Goal: Information Seeking & Learning: Learn about a topic

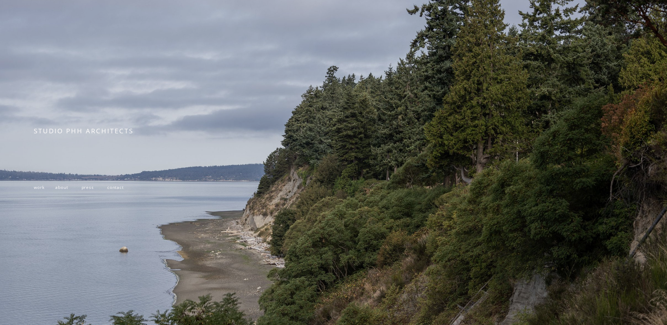
scroll to position [70, 0]
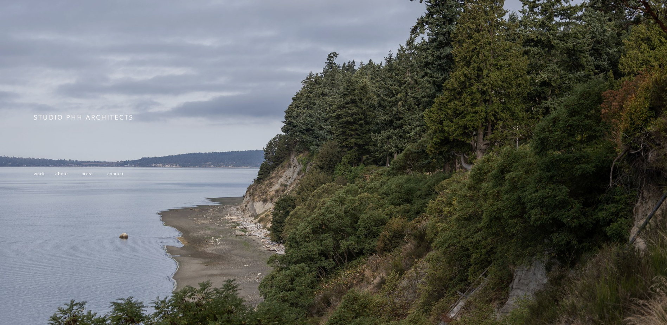
click at [40, 176] on span "work" at bounding box center [39, 173] width 11 height 6
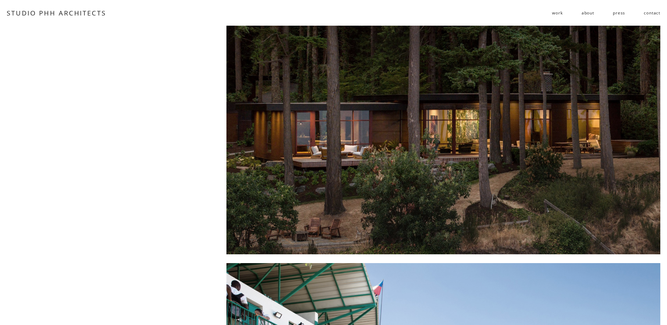
scroll to position [35, 0]
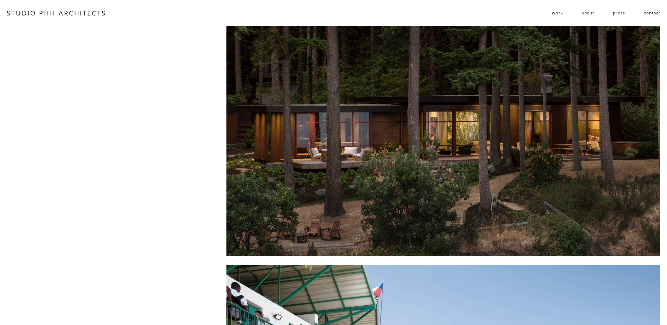
click at [462, 141] on div at bounding box center [443, 123] width 434 height 265
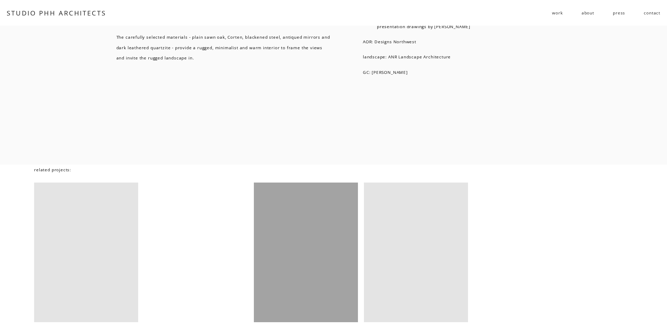
scroll to position [4920, 0]
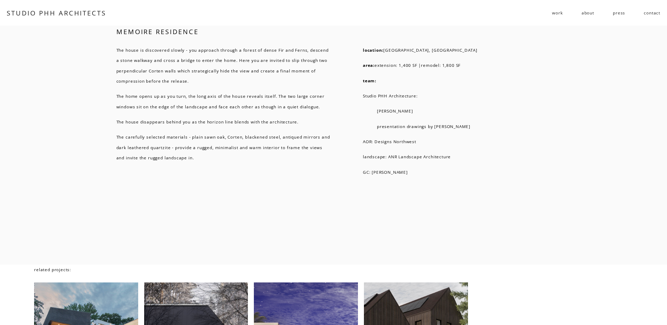
click at [556, 14] on span "work" at bounding box center [557, 13] width 11 height 10
click at [0, 0] on span "residential" at bounding box center [0, 0] width 0 height 0
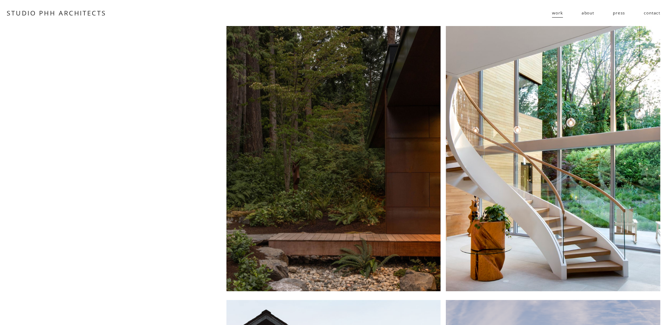
click at [536, 172] on div at bounding box center [553, 158] width 214 height 265
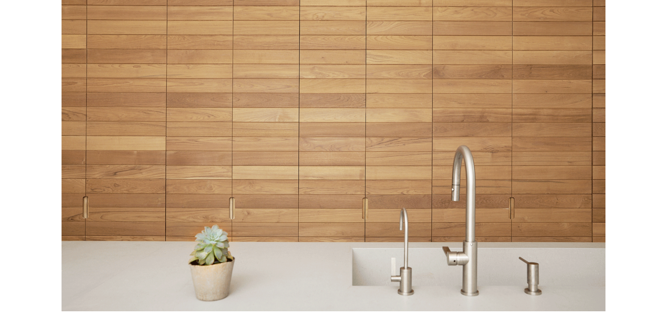
scroll to position [5060, 0]
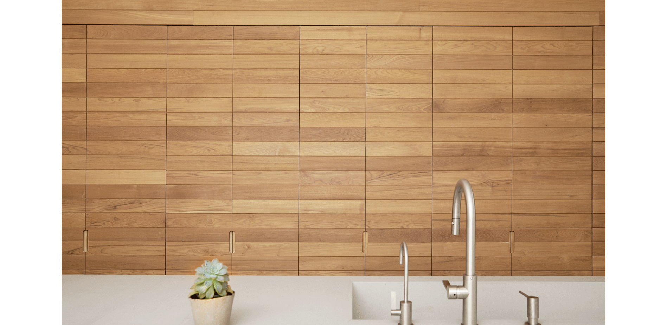
click at [344, 209] on div at bounding box center [333, 166] width 544 height 357
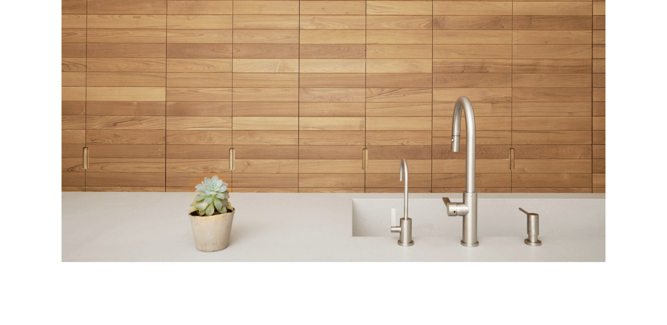
scroll to position [5131, 0]
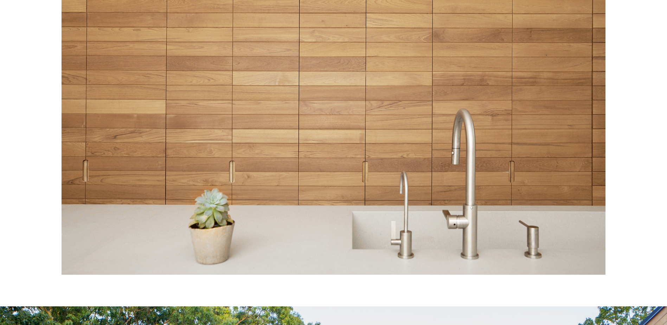
click at [333, 126] on div at bounding box center [333, 96] width 544 height 357
click at [232, 188] on div at bounding box center [333, 96] width 544 height 357
click at [361, 201] on div at bounding box center [333, 96] width 544 height 357
drag, startPoint x: 375, startPoint y: 105, endPoint x: 366, endPoint y: 84, distance: 23.0
click at [369, 87] on div at bounding box center [333, 96] width 544 height 357
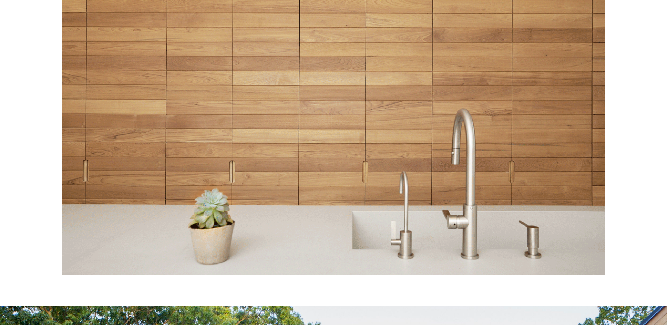
drag, startPoint x: 303, startPoint y: 88, endPoint x: 295, endPoint y: 90, distance: 7.7
click at [299, 90] on div at bounding box center [333, 96] width 544 height 357
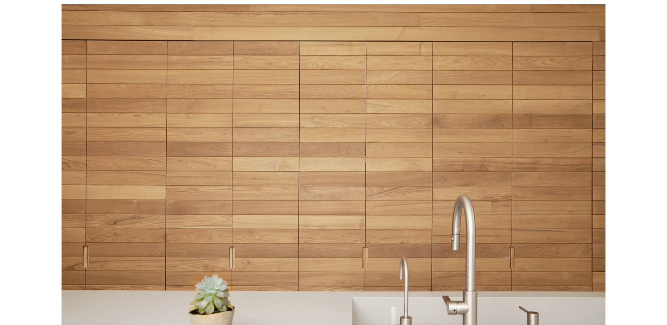
scroll to position [5060, 0]
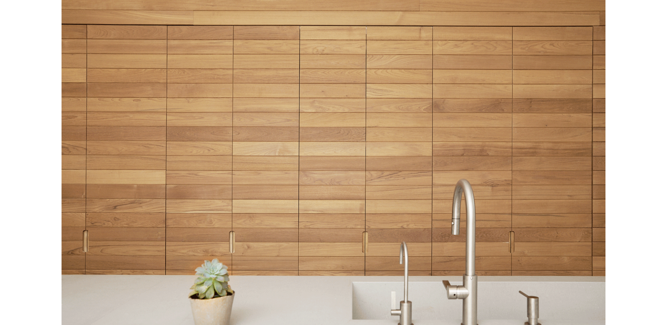
click at [479, 226] on div at bounding box center [333, 166] width 544 height 357
click at [325, 307] on div at bounding box center [333, 166] width 544 height 357
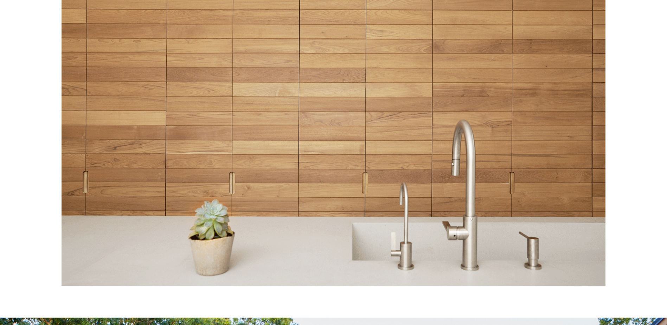
scroll to position [5131, 0]
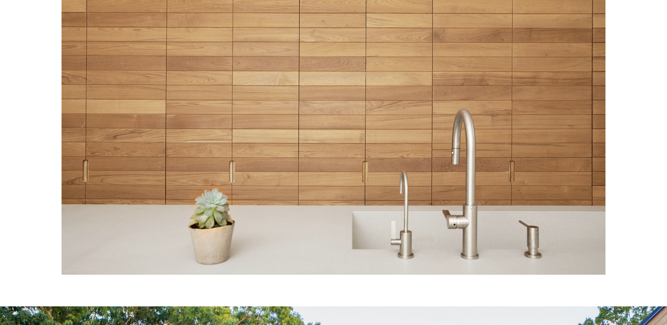
click at [307, 275] on div at bounding box center [333, 96] width 544 height 357
click at [344, 181] on div at bounding box center [333, 96] width 544 height 357
click at [376, 183] on div at bounding box center [333, 96] width 544 height 357
click at [232, 178] on div at bounding box center [333, 96] width 544 height 357
click at [136, 163] on div at bounding box center [333, 96] width 544 height 357
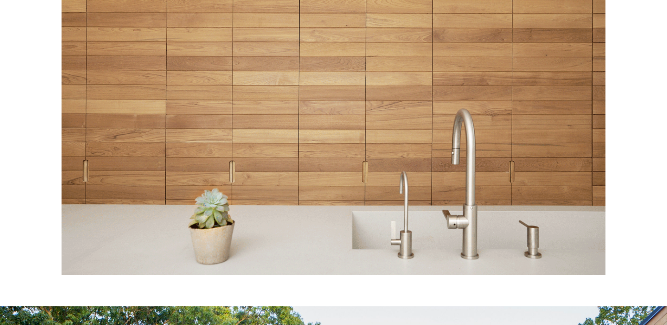
drag, startPoint x: 205, startPoint y: 153, endPoint x: 213, endPoint y: 152, distance: 8.5
click at [209, 153] on div at bounding box center [333, 96] width 544 height 357
drag, startPoint x: 425, startPoint y: 140, endPoint x: 476, endPoint y: 135, distance: 51.5
click at [455, 137] on div at bounding box center [333, 96] width 544 height 357
drag, startPoint x: 513, startPoint y: 123, endPoint x: 513, endPoint y: 91, distance: 31.6
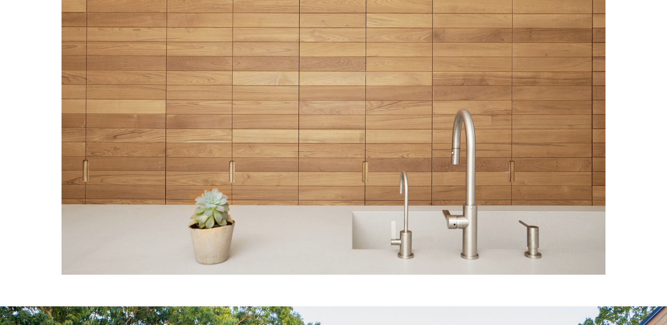
click at [517, 116] on div at bounding box center [333, 96] width 544 height 357
drag, startPoint x: 507, startPoint y: 80, endPoint x: 460, endPoint y: 57, distance: 52.0
click at [497, 73] on div at bounding box center [333, 96] width 544 height 357
click at [372, 50] on div at bounding box center [333, 96] width 544 height 357
drag, startPoint x: 294, startPoint y: 49, endPoint x: 290, endPoint y: 59, distance: 10.8
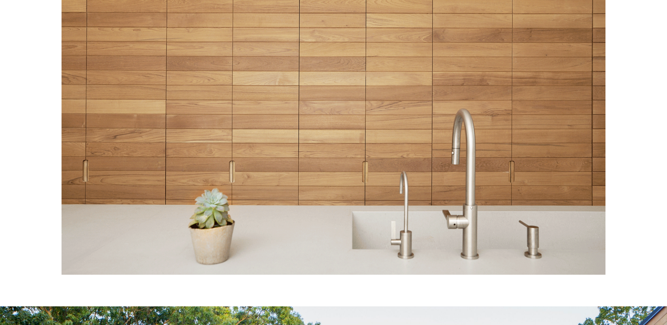
click at [287, 51] on div at bounding box center [333, 96] width 544 height 357
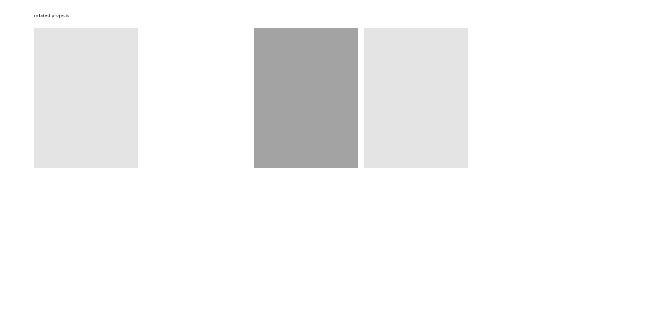
scroll to position [6536, 0]
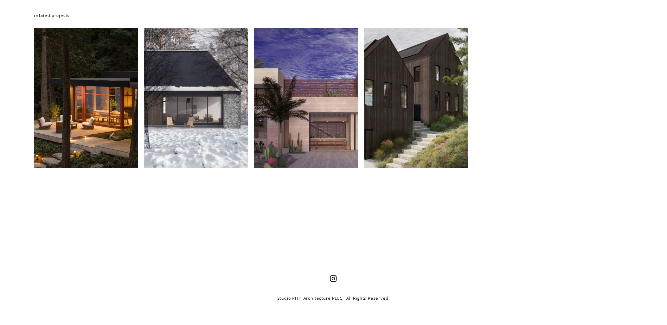
click at [75, 115] on div at bounding box center [86, 98] width 104 height 140
click at [184, 124] on div at bounding box center [196, 98] width 104 height 140
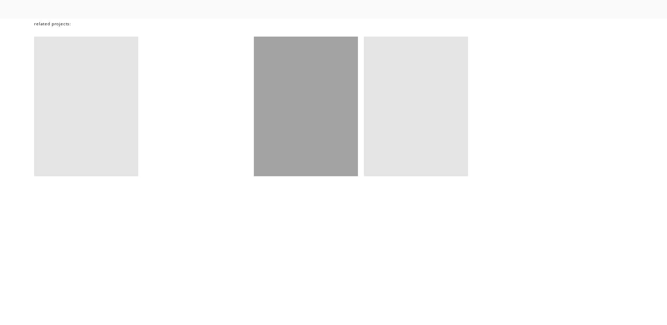
scroll to position [5166, 0]
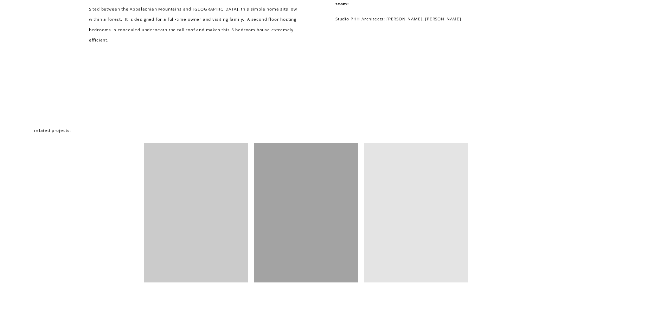
scroll to position [2038, 0]
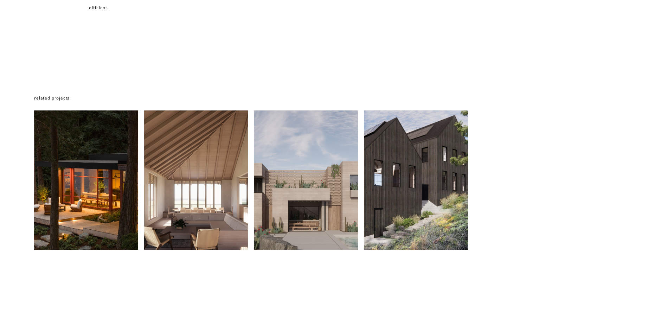
click at [197, 183] on div at bounding box center [196, 180] width 104 height 140
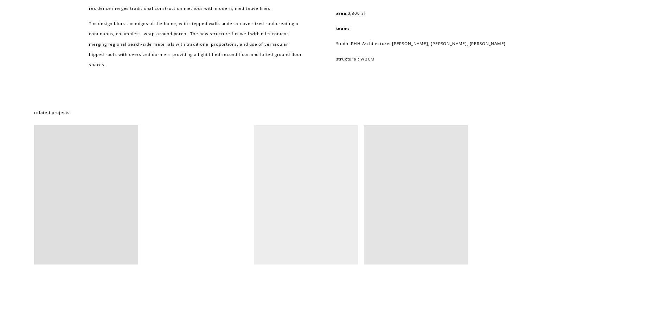
scroll to position [2073, 0]
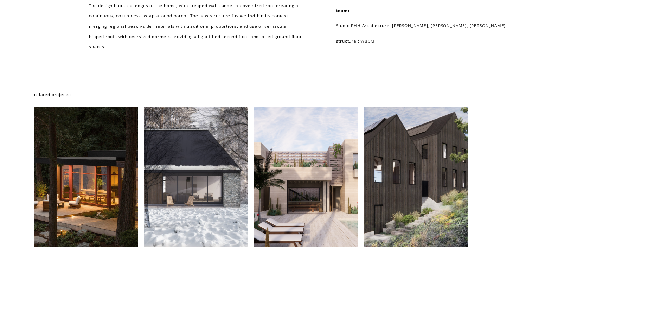
click at [320, 176] on div at bounding box center [306, 177] width 104 height 140
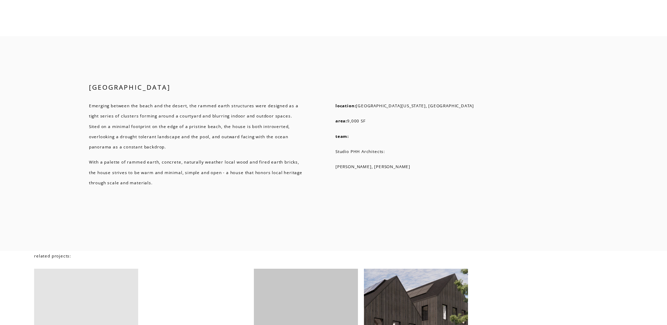
scroll to position [3549, 0]
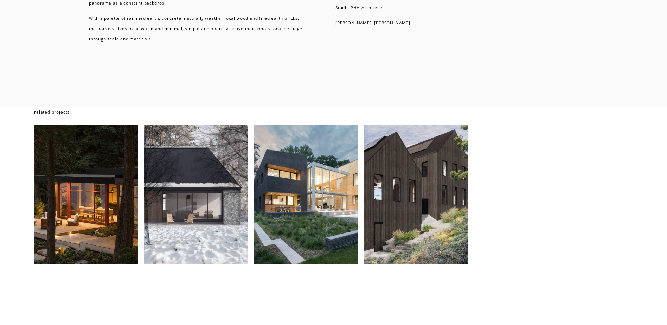
click at [383, 194] on div at bounding box center [416, 195] width 104 height 140
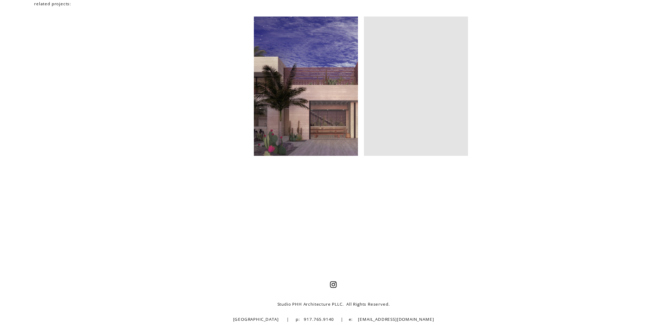
scroll to position [3093, 0]
